Goal: Task Accomplishment & Management: Use online tool/utility

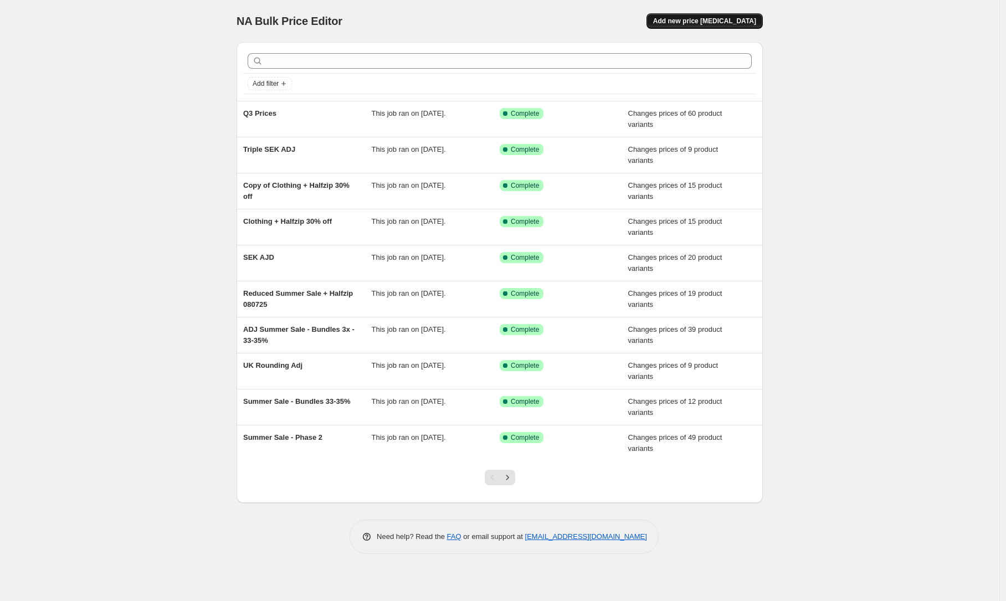
click at [715, 21] on span "Add new price [MEDICAL_DATA]" at bounding box center [704, 21] width 103 height 9
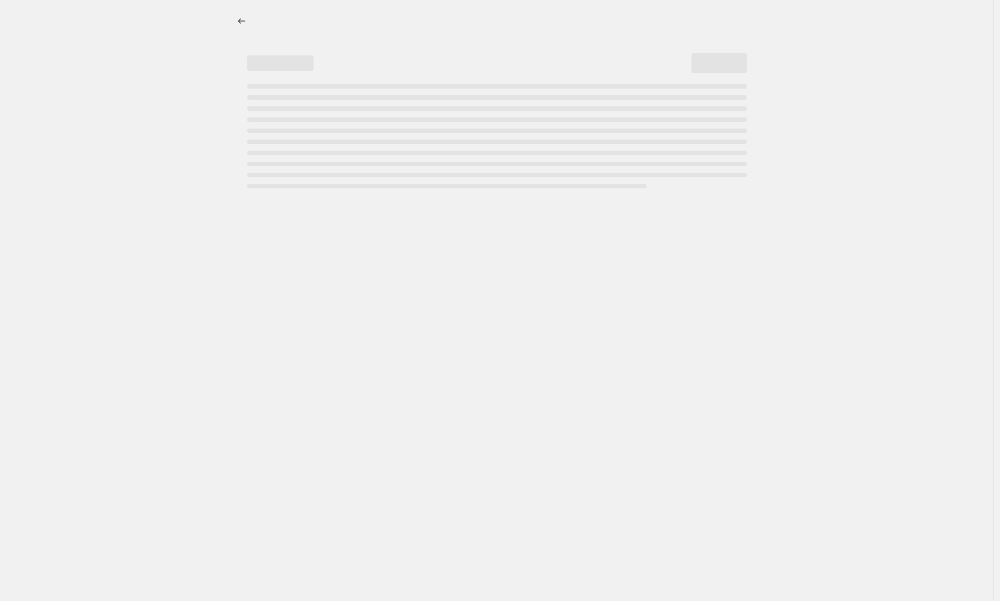
select select "percentage"
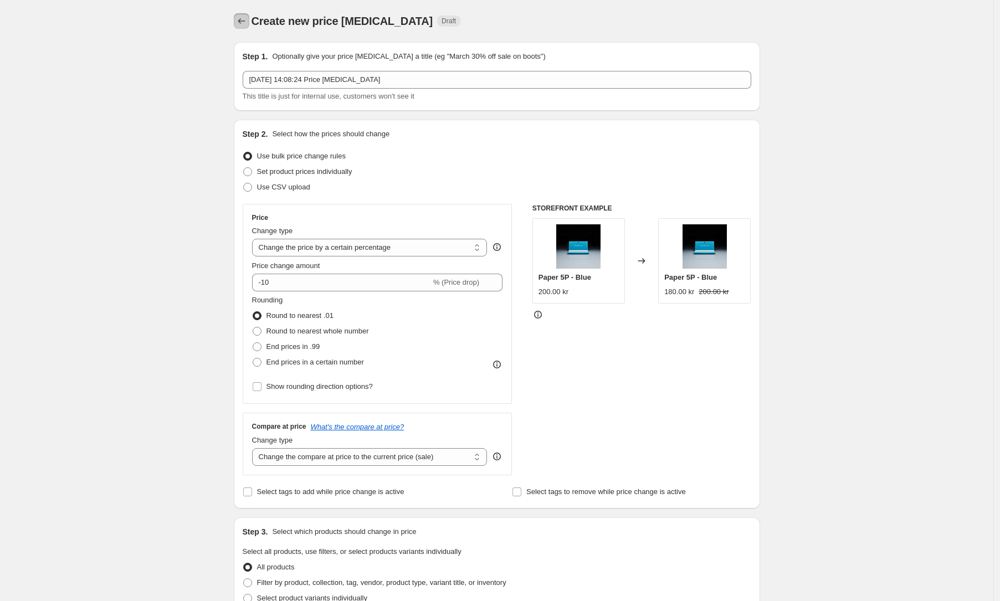
click at [247, 22] on icon "Price change jobs" at bounding box center [241, 21] width 11 height 11
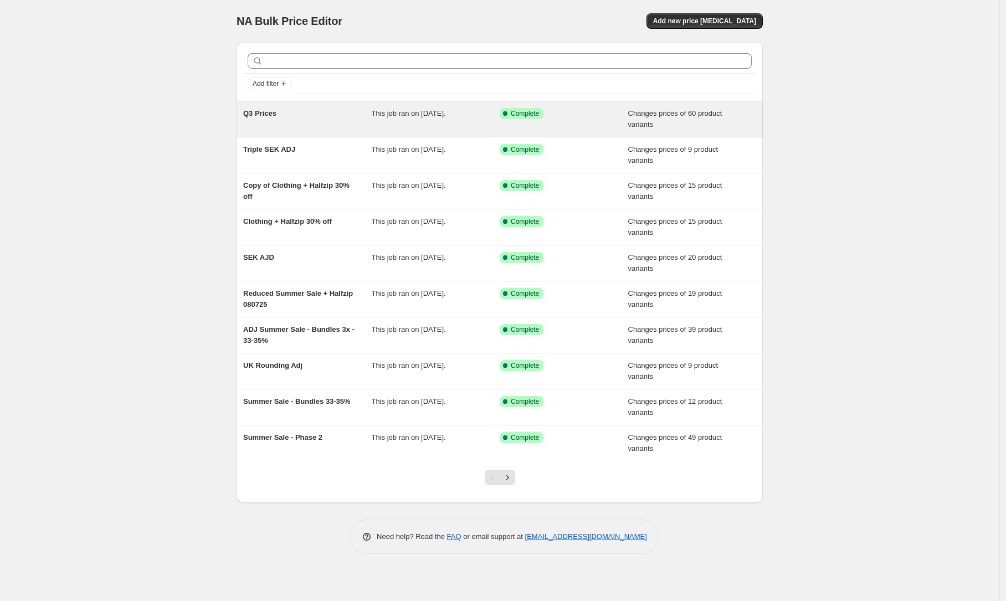
click at [400, 126] on div "This job ran on [DATE]." at bounding box center [436, 119] width 129 height 22
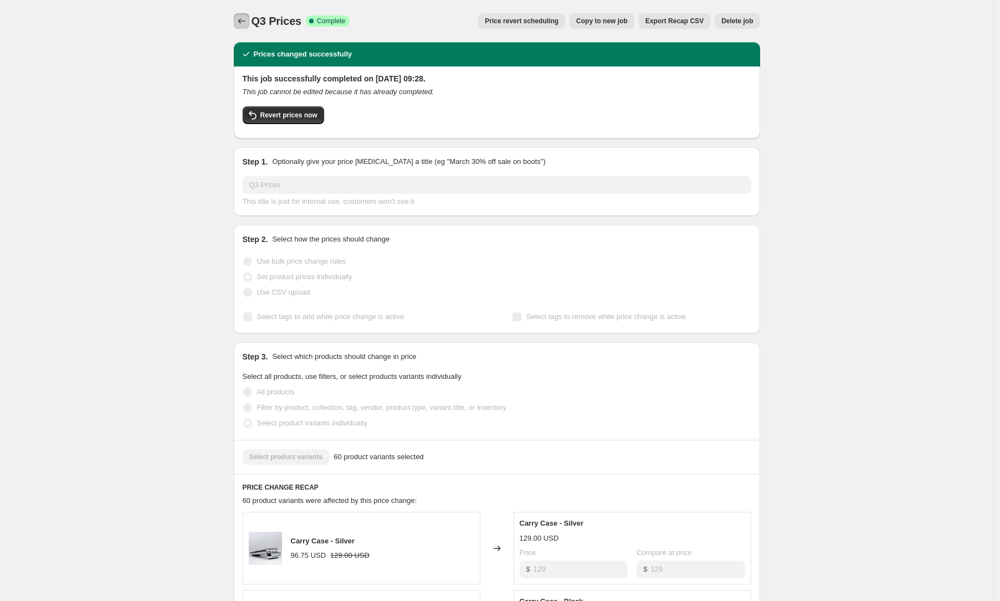
click at [246, 24] on icon "Price change jobs" at bounding box center [241, 21] width 11 height 11
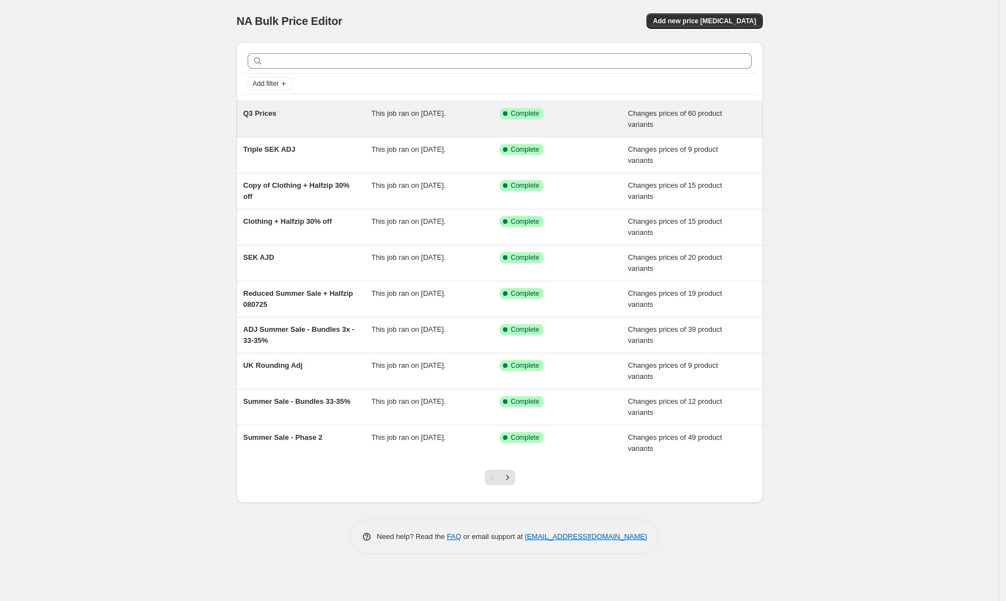
click at [347, 123] on div "Q3 Prices" at bounding box center [307, 119] width 129 height 22
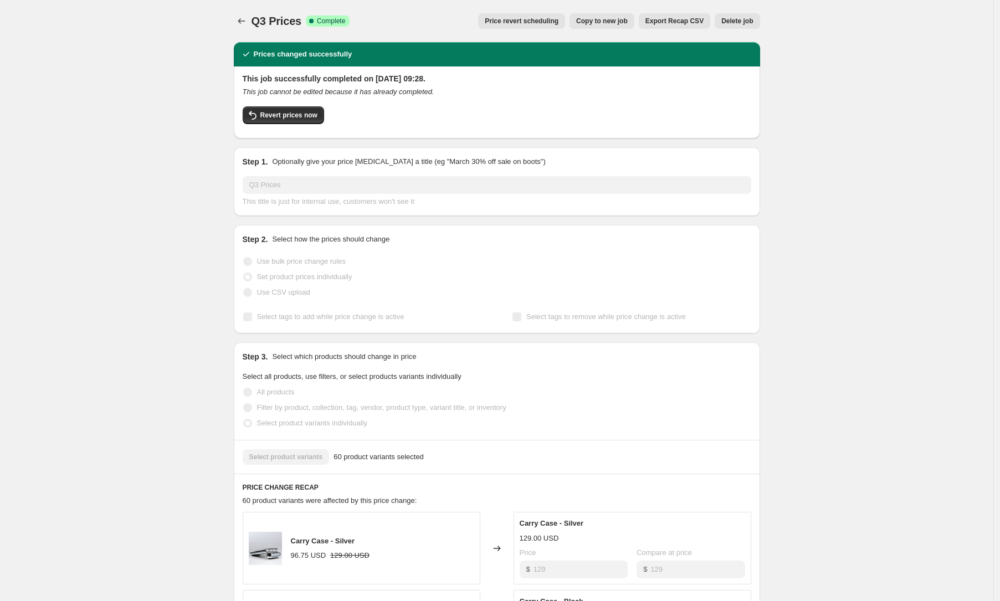
click at [591, 23] on span "Copy to new job" at bounding box center [602, 21] width 52 height 9
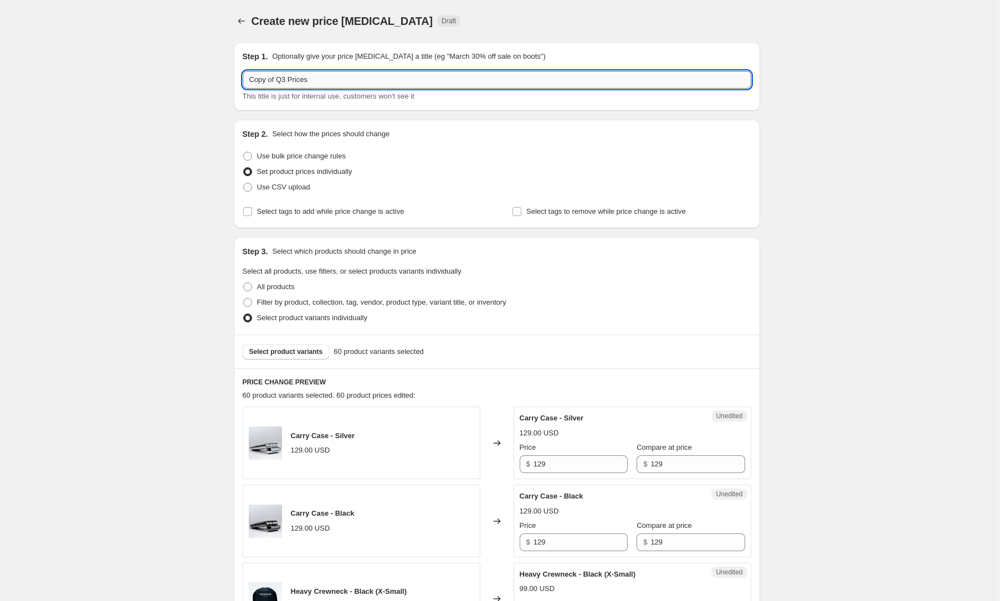
click at [337, 80] on input "Copy of Q3 Prices" at bounding box center [497, 80] width 509 height 18
type input "Copy of Q3 Prices - adj crewneck"
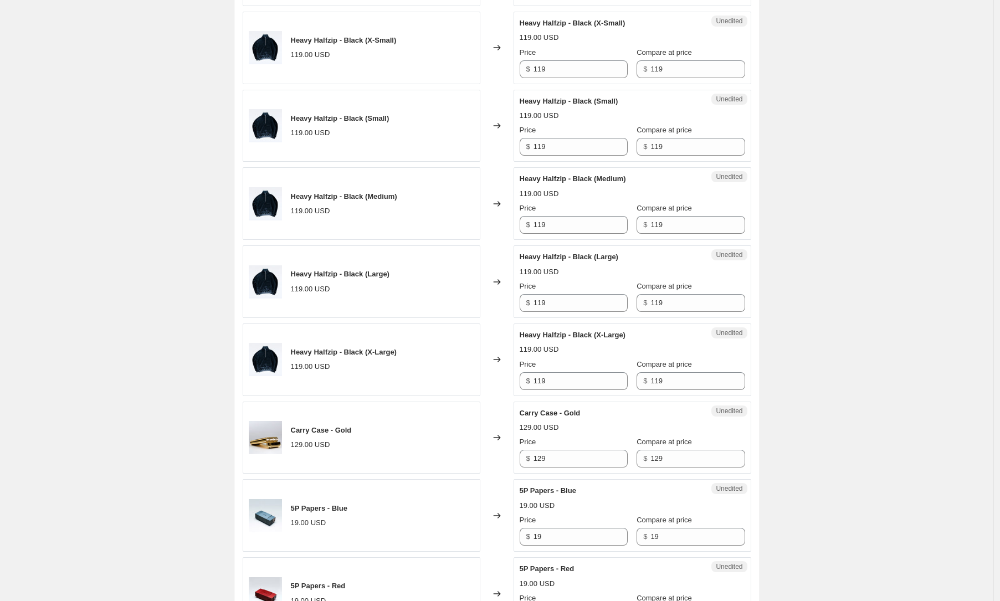
scroll to position [1857, 0]
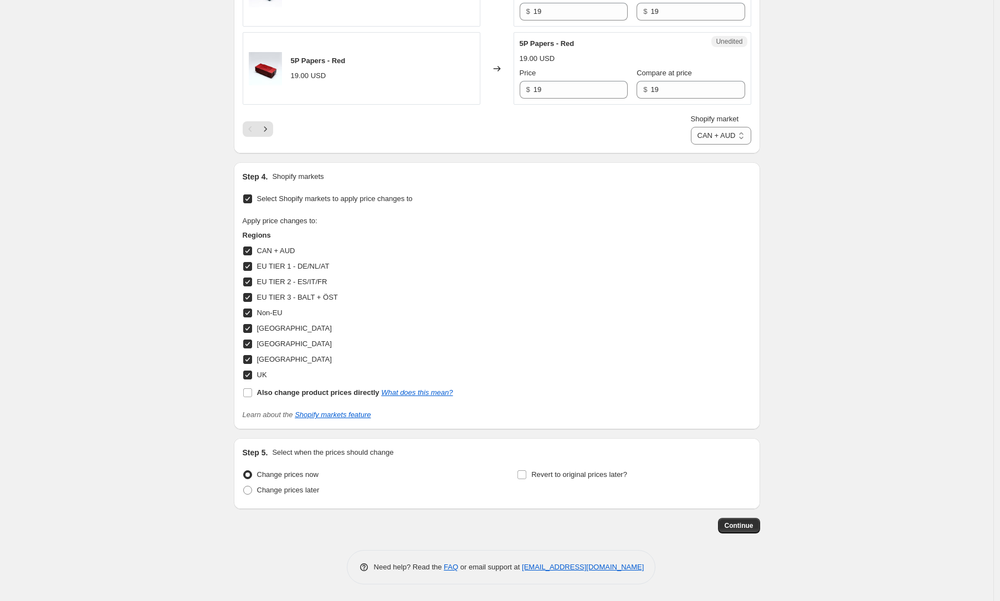
click at [265, 329] on span "North America" at bounding box center [294, 328] width 75 height 8
click at [252, 329] on input "North America" at bounding box center [247, 328] width 9 height 9
checkbox input "false"
click at [268, 314] on span "Non-EU" at bounding box center [269, 313] width 25 height 8
click at [252, 314] on input "Non-EU" at bounding box center [247, 313] width 9 height 9
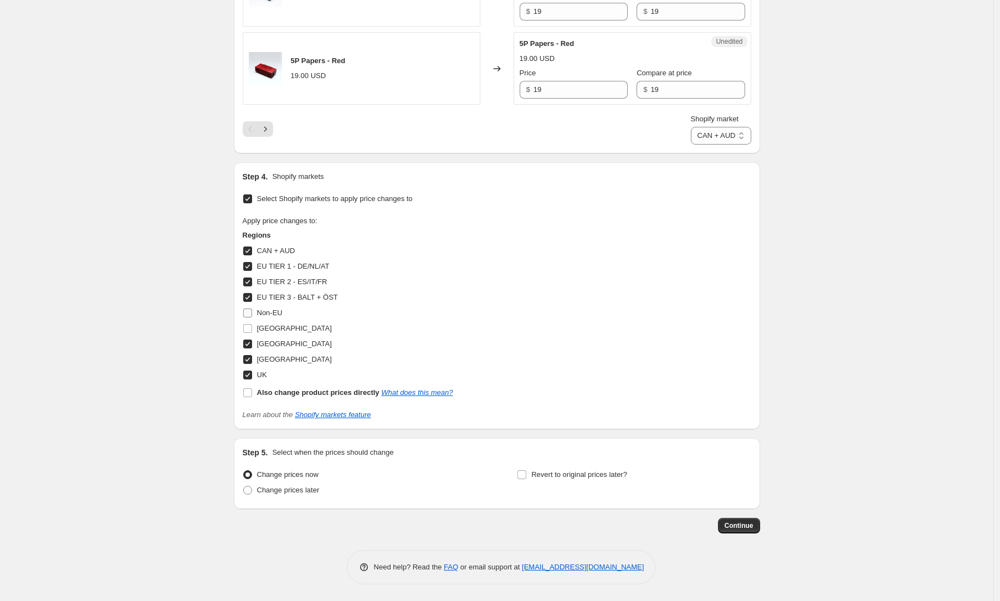
checkbox input "false"
click at [274, 302] on span "EU TIER 3 - BALT + ÖST" at bounding box center [297, 297] width 81 height 11
click at [252, 302] on input "EU TIER 3 - BALT + ÖST" at bounding box center [247, 297] width 9 height 9
checkbox input "false"
drag, startPoint x: 280, startPoint y: 283, endPoint x: 285, endPoint y: 268, distance: 15.2
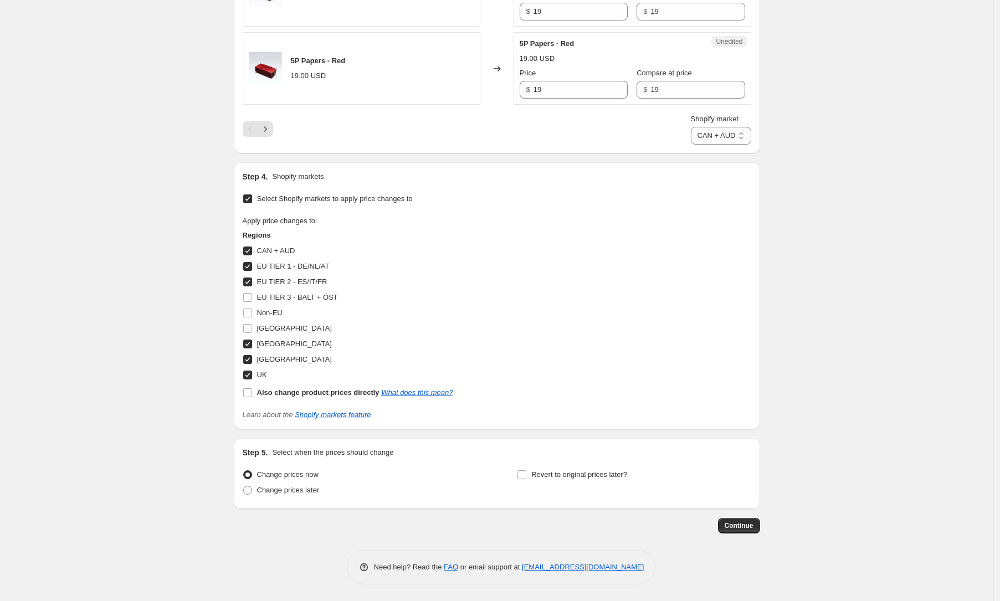
click at [280, 283] on span "EU TIER 2 - ES/IT/FR" at bounding box center [292, 282] width 70 height 8
click at [252, 283] on input "EU TIER 2 - ES/IT/FR" at bounding box center [247, 282] width 9 height 9
checkbox input "false"
click at [285, 269] on span "EU TIER 1 - DE/NL/AT" at bounding box center [293, 266] width 73 height 8
click at [252, 269] on input "EU TIER 1 - DE/NL/AT" at bounding box center [247, 266] width 9 height 9
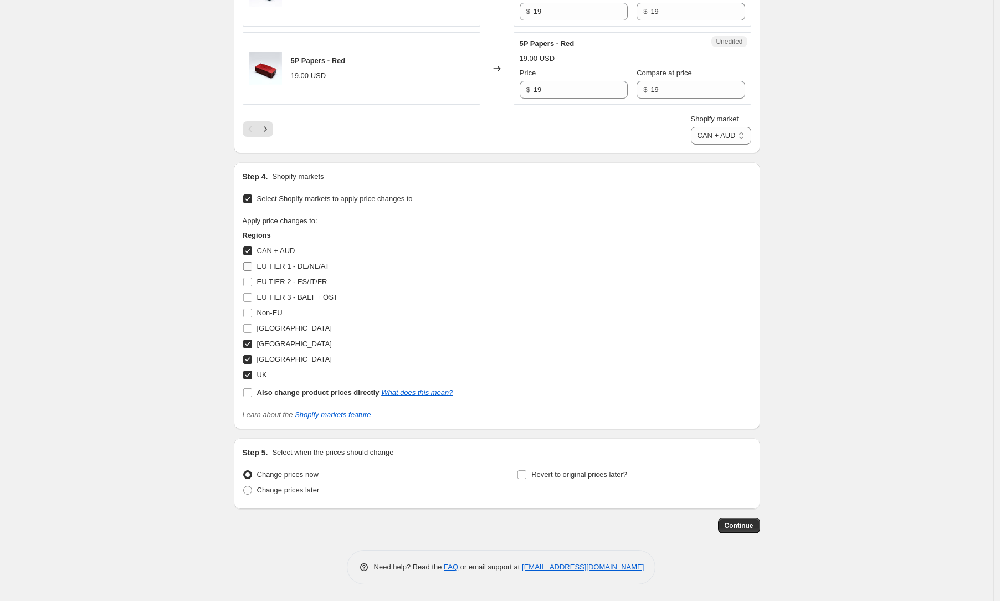
checkbox input "false"
click at [290, 250] on span "CAN + AUD" at bounding box center [276, 251] width 38 height 8
click at [252, 250] on input "CAN + AUD" at bounding box center [247, 251] width 9 height 9
checkbox input "false"
select select "13263175929"
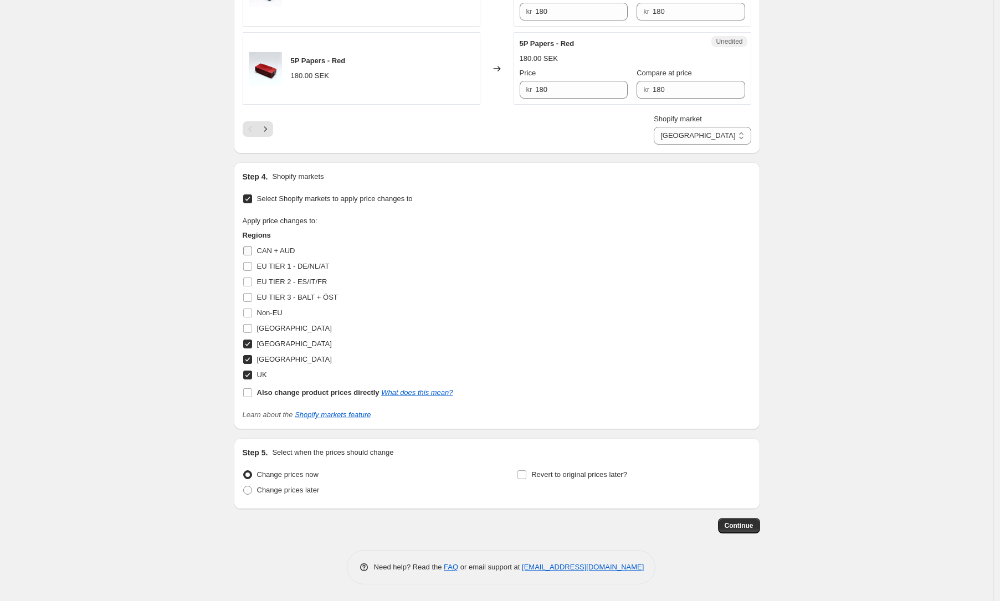
click at [274, 249] on span "CAN + AUD" at bounding box center [276, 251] width 38 height 8
click at [252, 249] on input "CAN + AUD" at bounding box center [247, 251] width 9 height 9
checkbox input "true"
select select "104959869268"
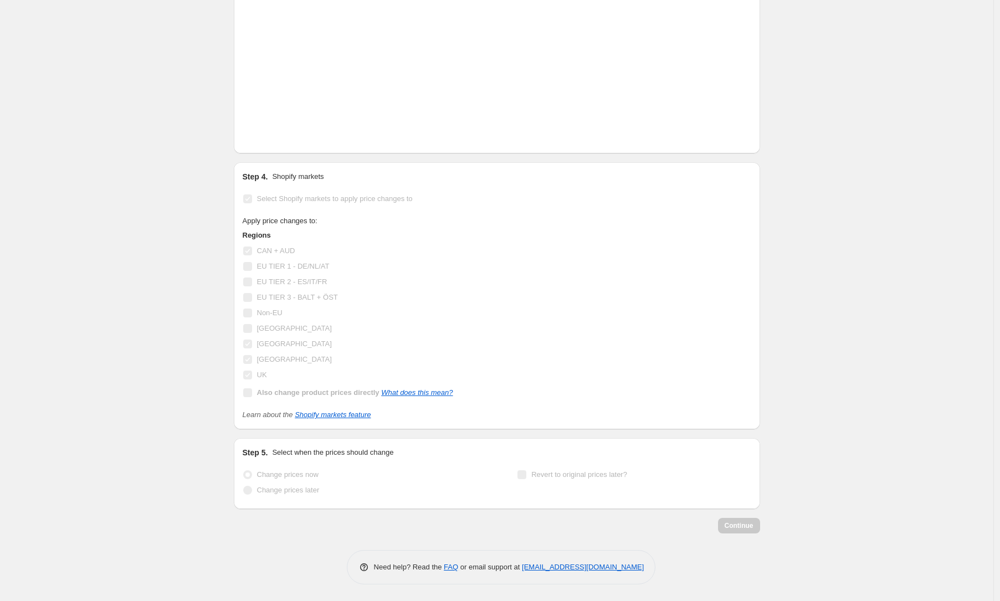
click at [268, 264] on span "EU TIER 1 - DE/NL/AT" at bounding box center [293, 266] width 73 height 8
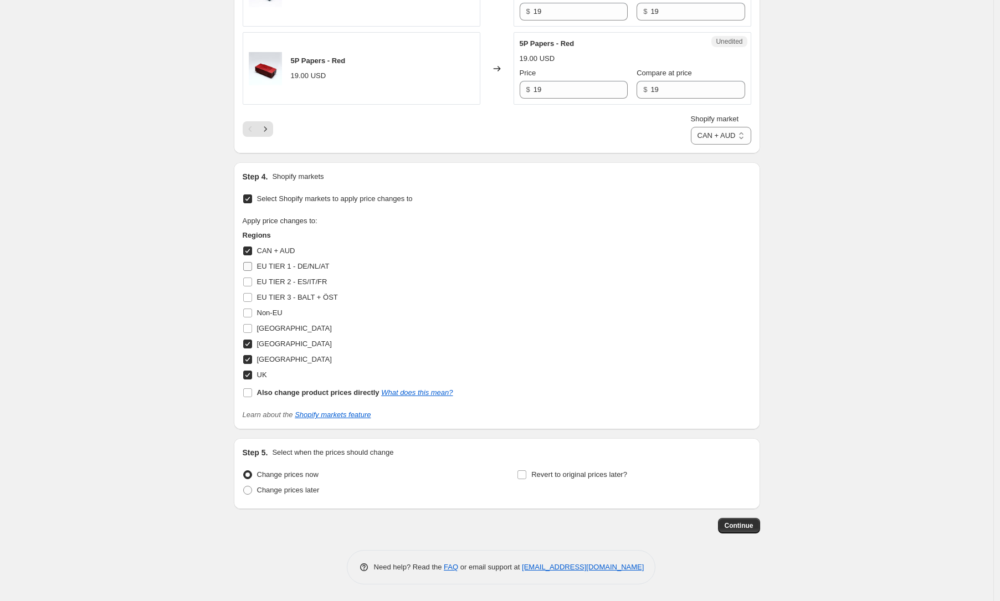
click at [284, 268] on span "EU TIER 1 - DE/NL/AT" at bounding box center [293, 266] width 73 height 8
click at [252, 268] on input "EU TIER 1 - DE/NL/AT" at bounding box center [247, 266] width 9 height 9
checkbox input "true"
drag, startPoint x: 277, startPoint y: 282, endPoint x: 278, endPoint y: 288, distance: 6.1
click at [278, 282] on span "EU TIER 2 - ES/IT/FR" at bounding box center [292, 282] width 70 height 8
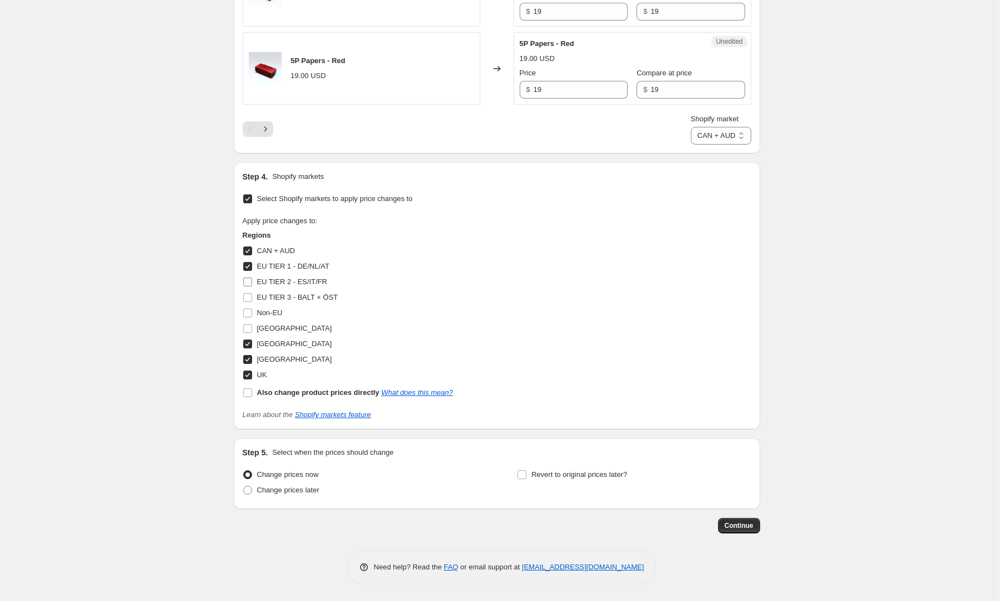
click at [252, 282] on input "EU TIER 2 - ES/IT/FR" at bounding box center [247, 282] width 9 height 9
checkbox input "true"
click at [276, 298] on span "EU TIER 3 - BALT + ÖST" at bounding box center [297, 297] width 81 height 8
click at [252, 298] on input "EU TIER 3 - BALT + ÖST" at bounding box center [247, 297] width 9 height 9
checkbox input "true"
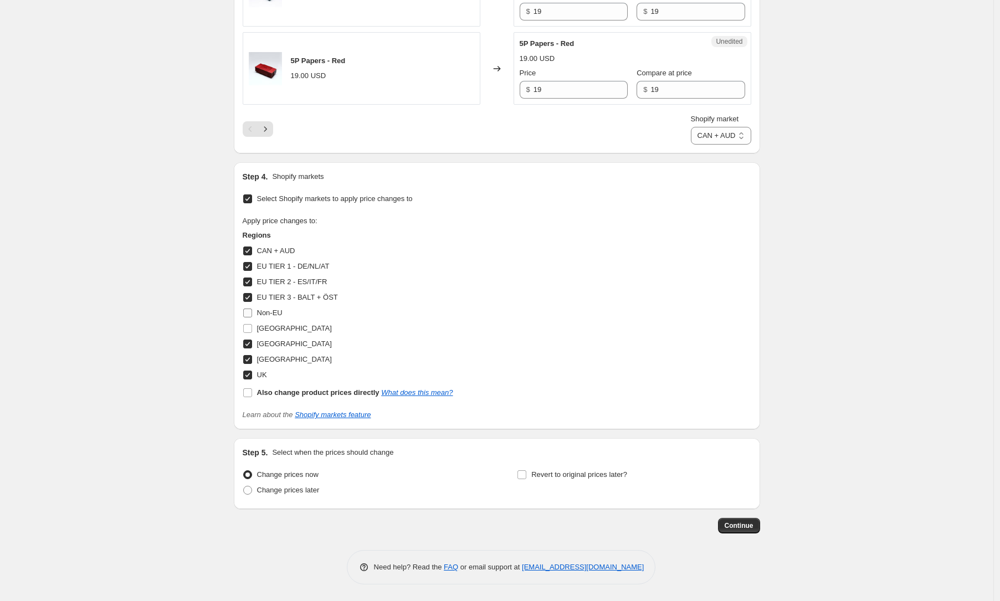
click at [269, 311] on span "Non-EU" at bounding box center [269, 313] width 25 height 8
click at [252, 311] on input "Non-EU" at bounding box center [247, 313] width 9 height 9
checkbox input "true"
click at [268, 326] on span "North America" at bounding box center [294, 328] width 75 height 8
click at [252, 326] on input "North America" at bounding box center [247, 328] width 9 height 9
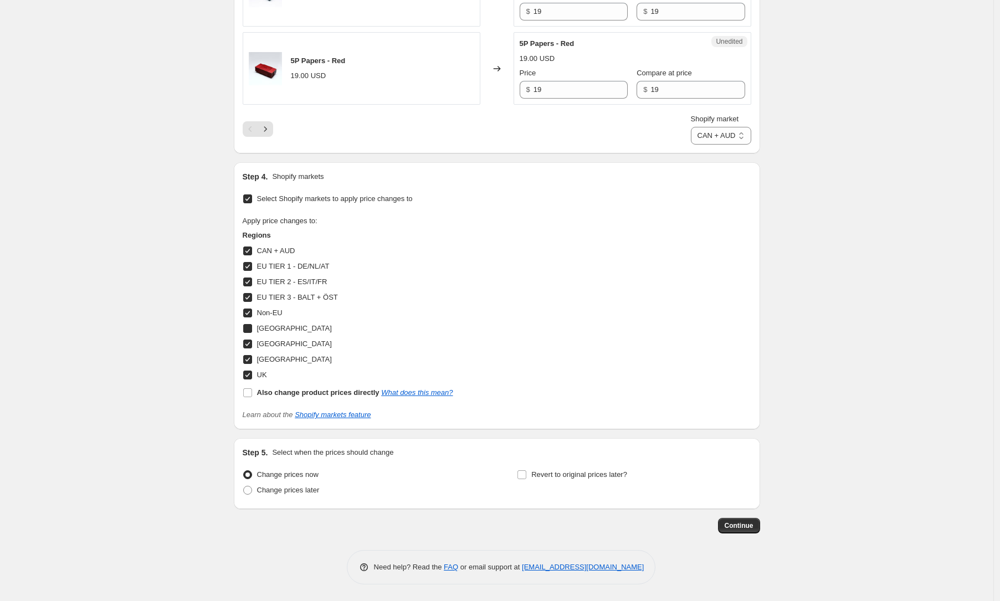
checkbox input "true"
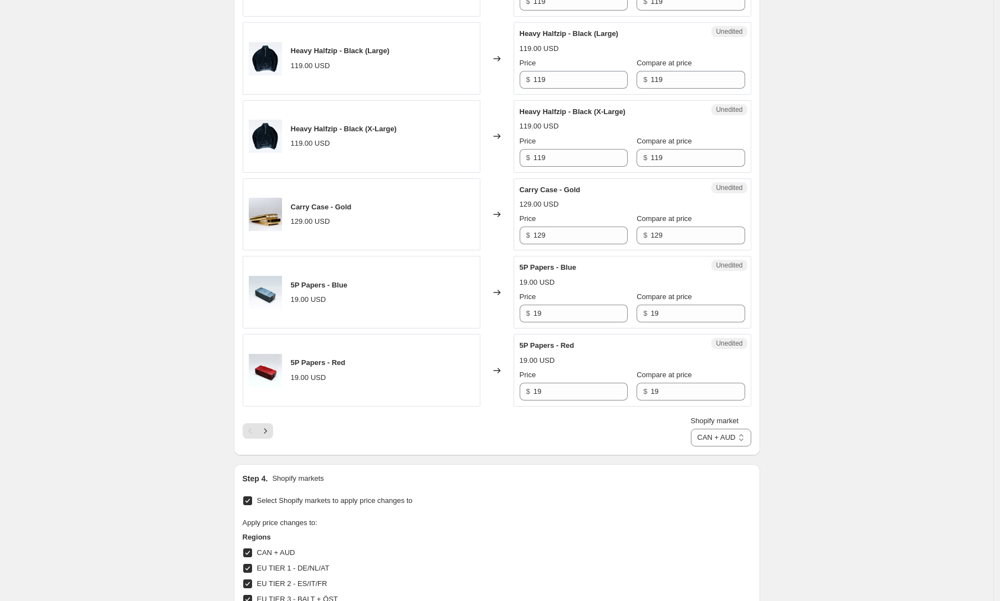
scroll to position [1554, 0]
click at [271, 428] on icon "Next" at bounding box center [265, 431] width 11 height 11
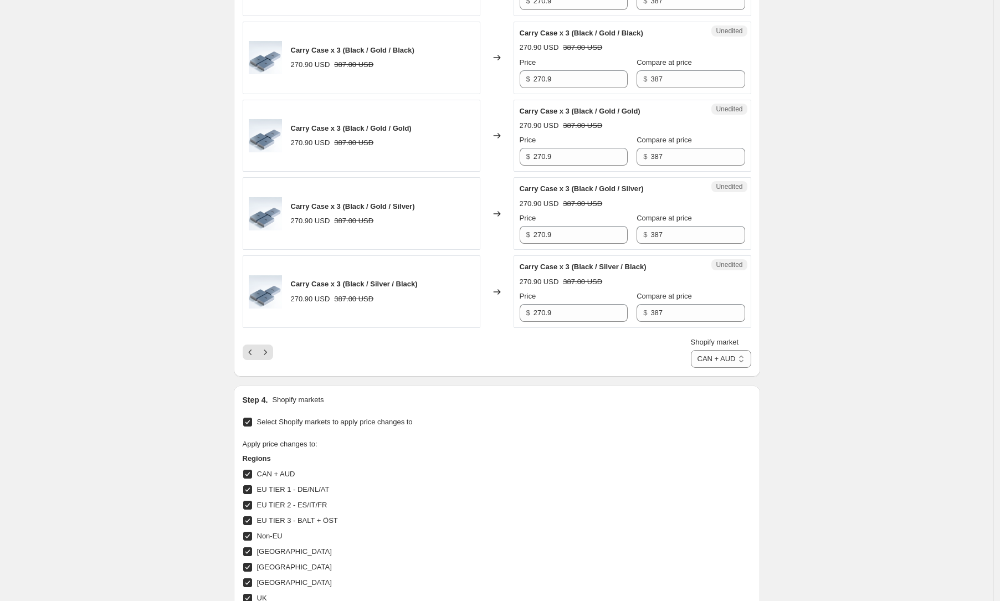
scroll to position [1857, 0]
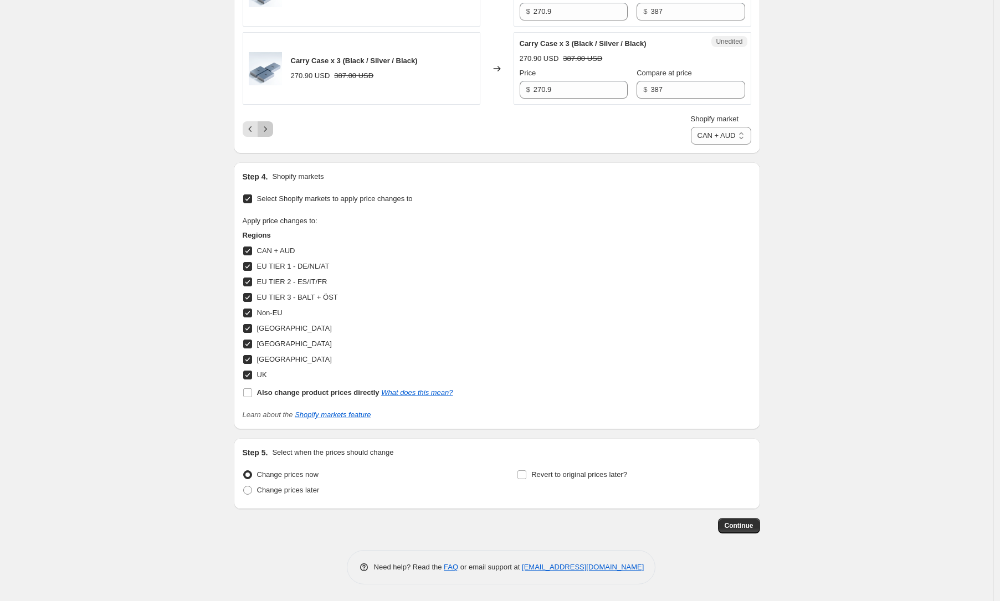
click at [268, 124] on icon "Next" at bounding box center [265, 129] width 11 height 11
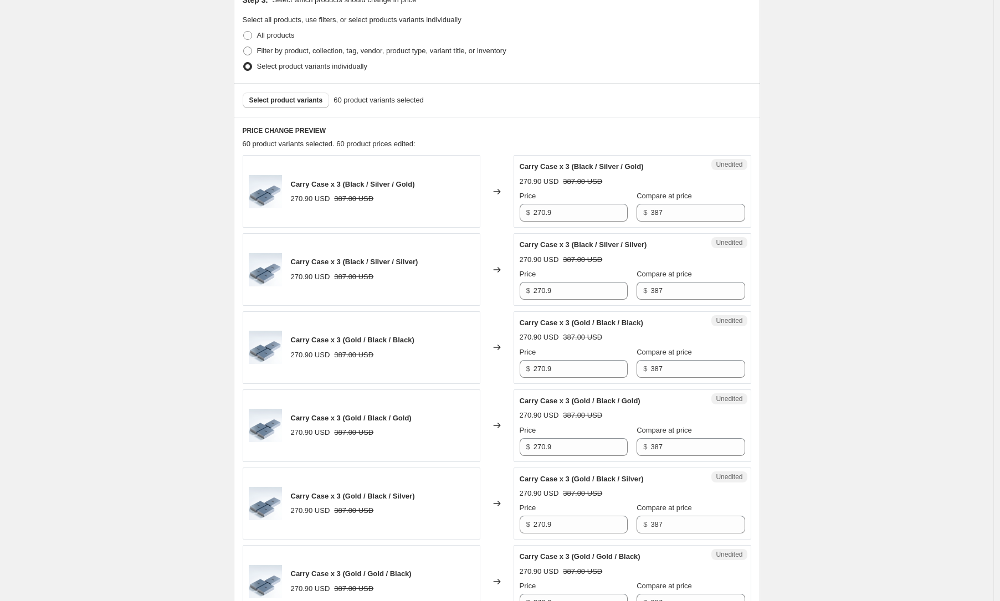
scroll to position [0, 0]
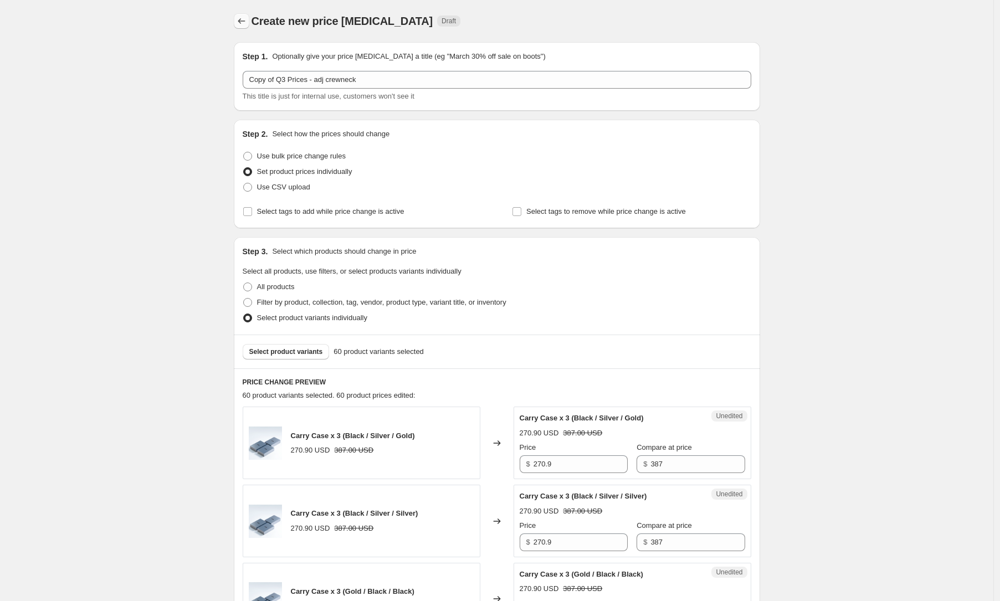
click at [242, 26] on icon "Price change jobs" at bounding box center [241, 21] width 11 height 11
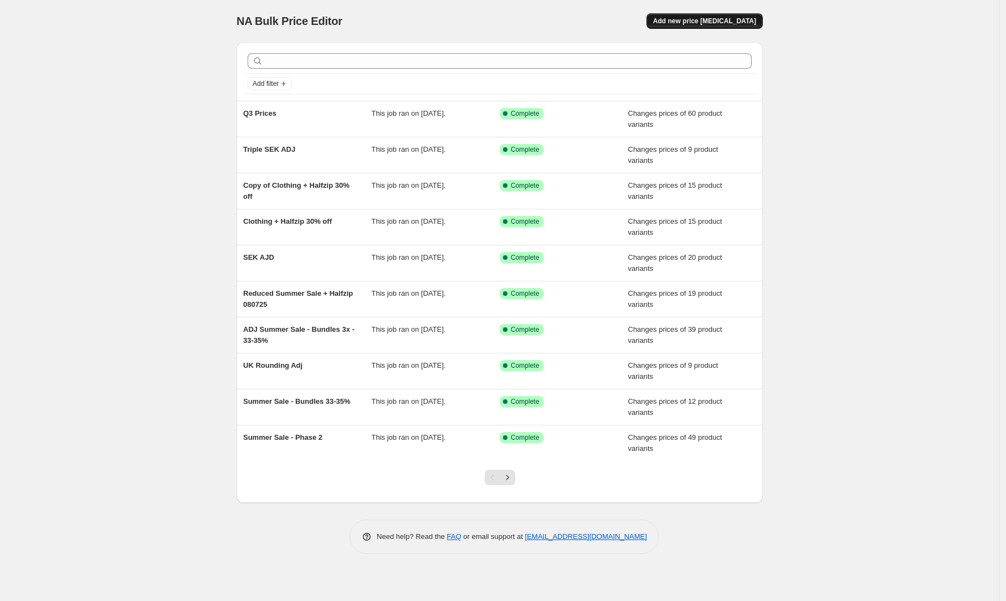
click at [752, 20] on span "Add new price change job" at bounding box center [704, 21] width 103 height 9
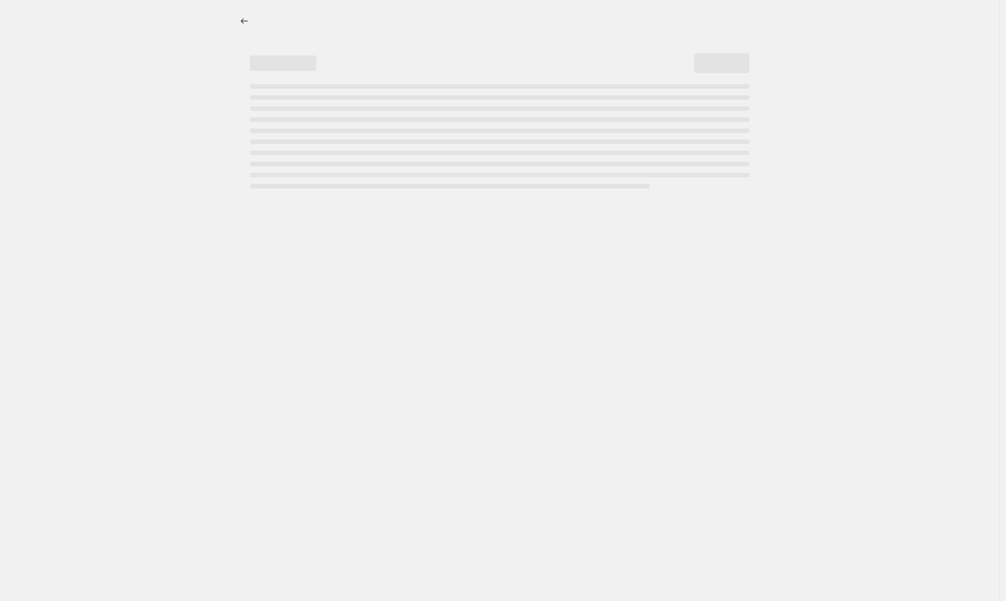
select select "percentage"
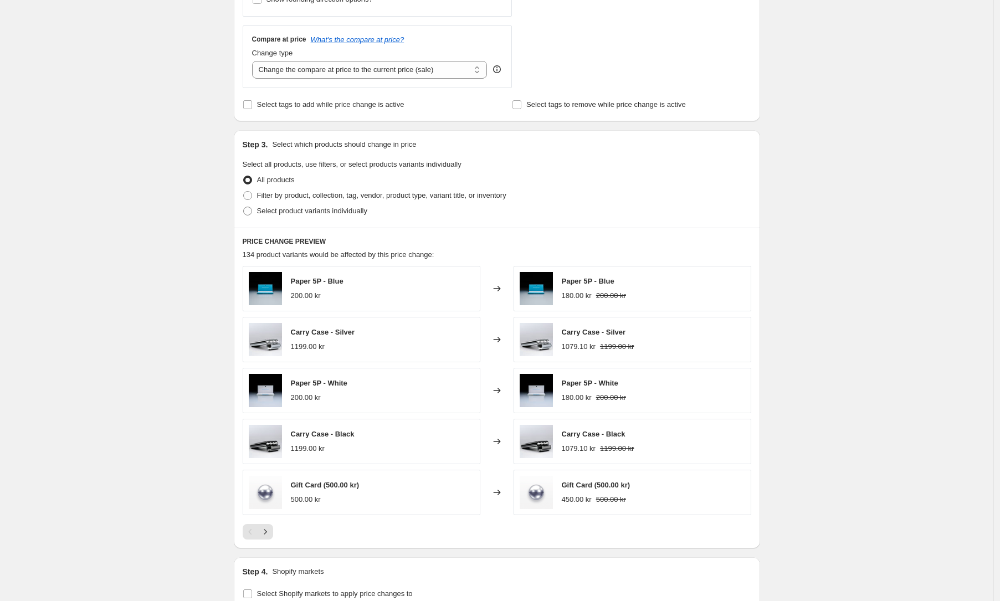
scroll to position [365, 0]
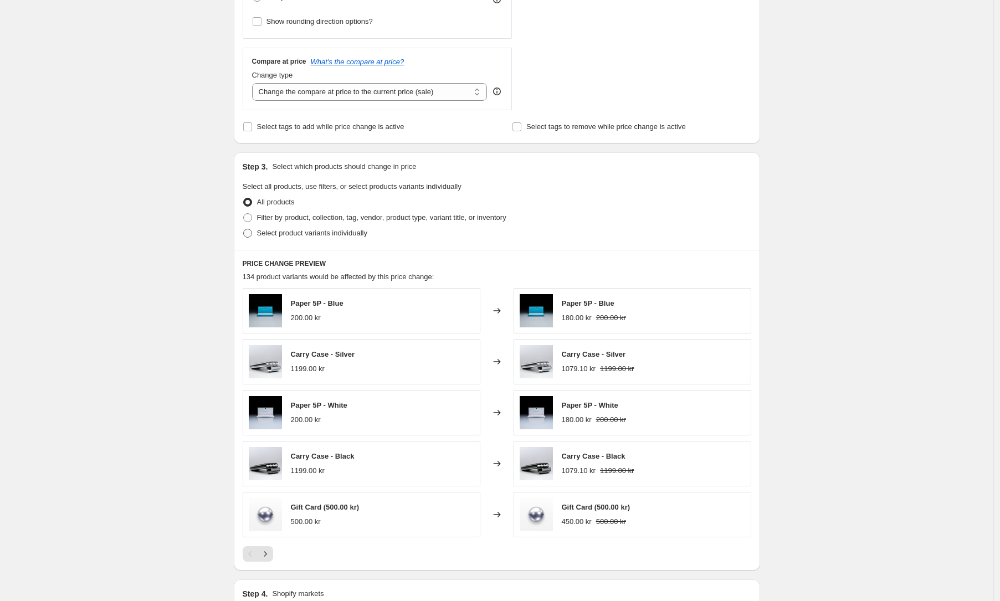
drag, startPoint x: 297, startPoint y: 219, endPoint x: 321, endPoint y: 232, distance: 27.0
click at [297, 219] on span "Filter by product, collection, tag, vendor, product type, variant title, or inv…" at bounding box center [381, 217] width 249 height 8
click at [244, 214] on input "Filter by product, collection, tag, vendor, product type, variant title, or inv…" at bounding box center [243, 213] width 1 height 1
radio input "true"
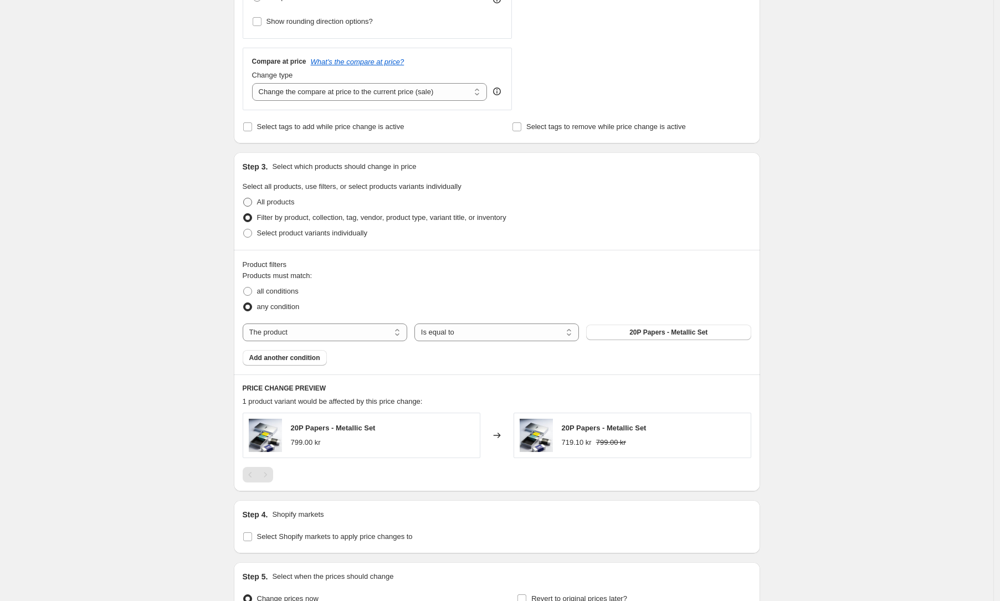
click at [283, 203] on span "All products" at bounding box center [276, 202] width 38 height 8
click at [244, 198] on input "All products" at bounding box center [243, 198] width 1 height 1
radio input "true"
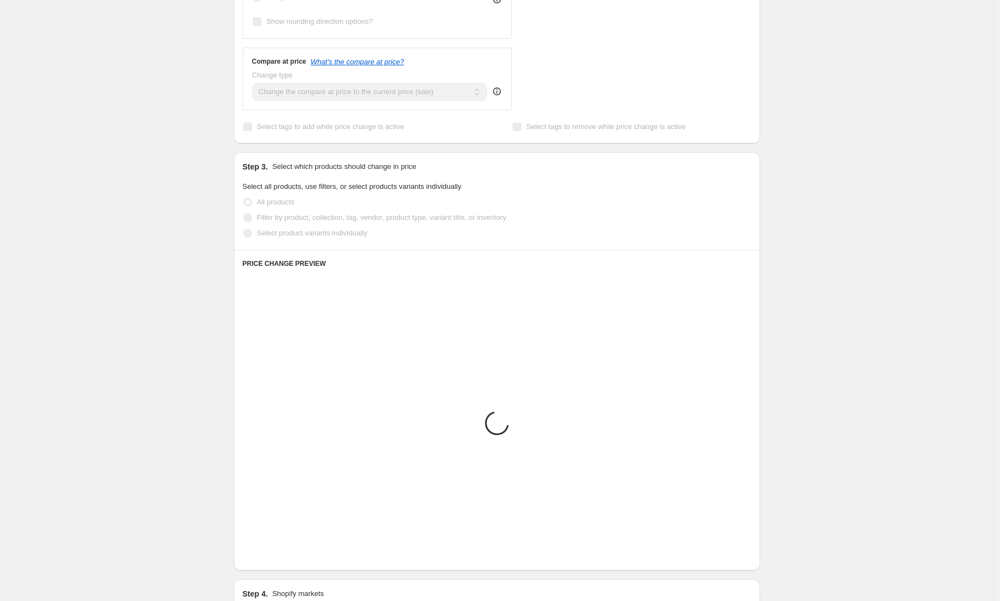
drag, startPoint x: 292, startPoint y: 225, endPoint x: 298, endPoint y: 234, distance: 11.2
click at [293, 226] on label "Select product variants individually" at bounding box center [305, 234] width 125 height 16
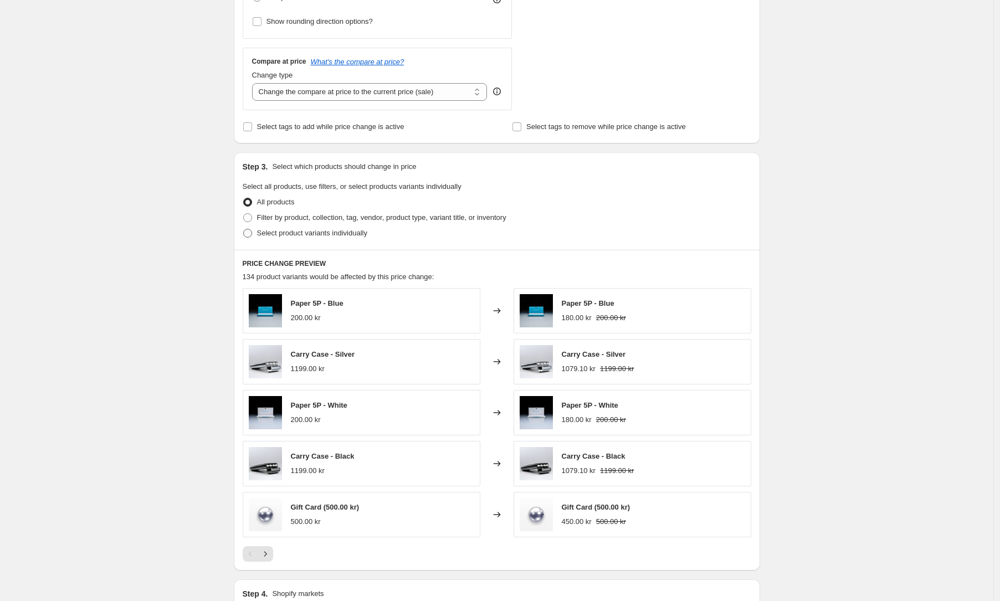
click at [300, 236] on span "Select product variants individually" at bounding box center [312, 233] width 110 height 8
click at [244, 229] on input "Select product variants individually" at bounding box center [243, 229] width 1 height 1
radio input "true"
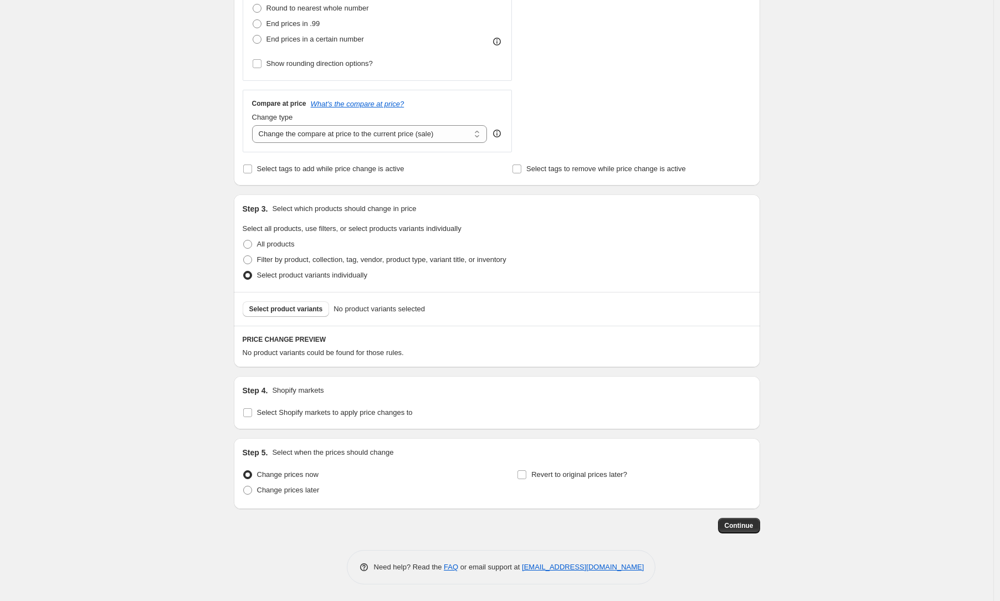
scroll to position [323, 0]
click at [297, 304] on button "Select product variants" at bounding box center [286, 309] width 87 height 16
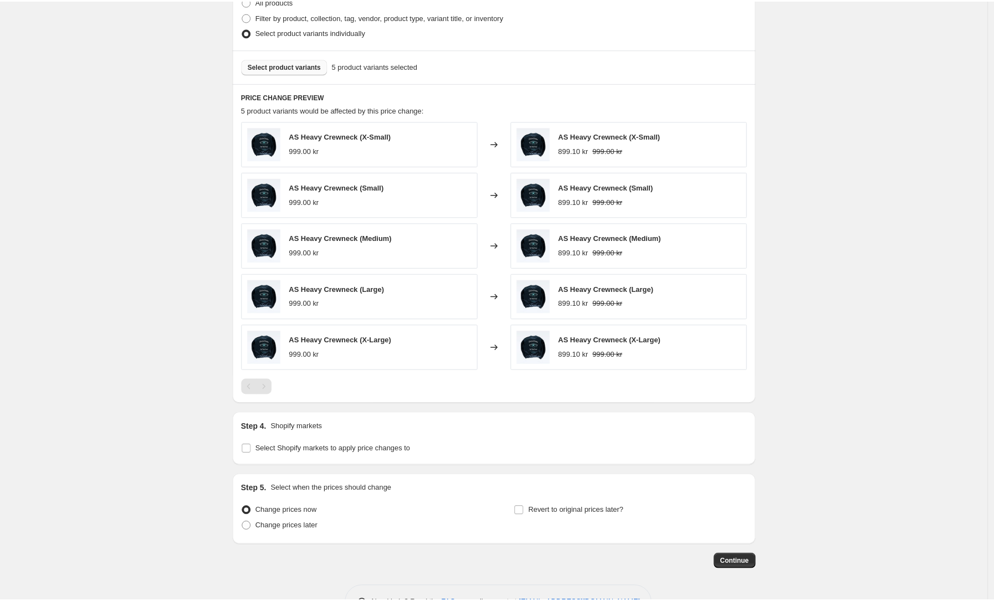
scroll to position [443, 0]
